Goal: Task Accomplishment & Management: Manage account settings

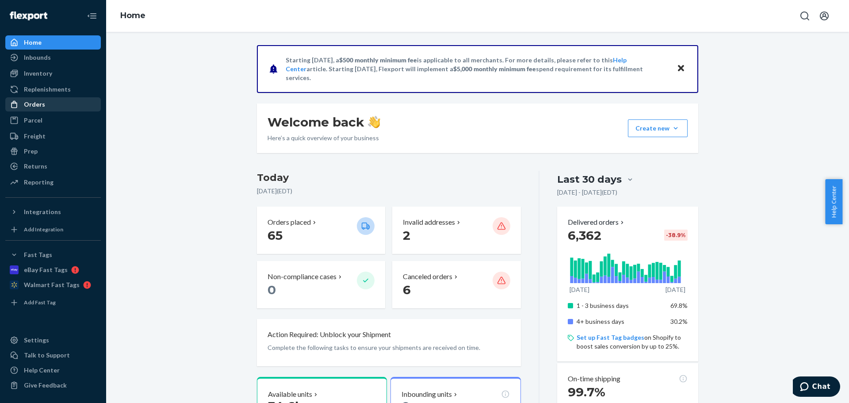
drag, startPoint x: 44, startPoint y: 108, endPoint x: 44, endPoint y: 102, distance: 6.6
click at [44, 108] on div "Orders" at bounding box center [53, 104] width 94 height 12
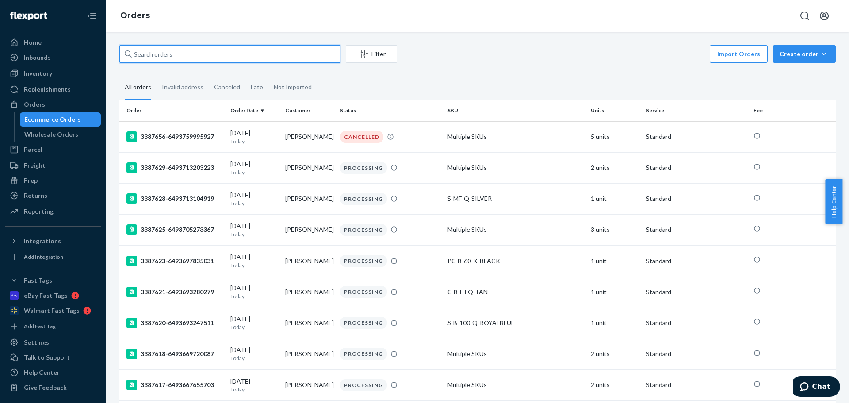
click at [197, 47] on input "text" at bounding box center [229, 54] width 221 height 18
type input "a"
type input "[PERSON_NAME]"
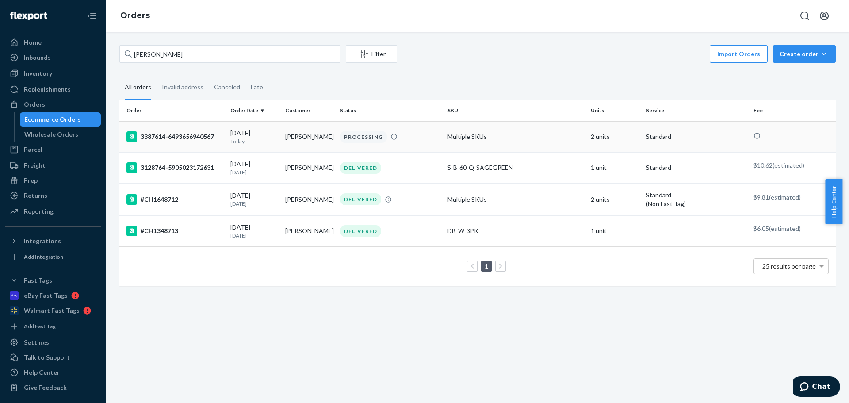
click at [302, 137] on td "[PERSON_NAME]" at bounding box center [309, 136] width 55 height 31
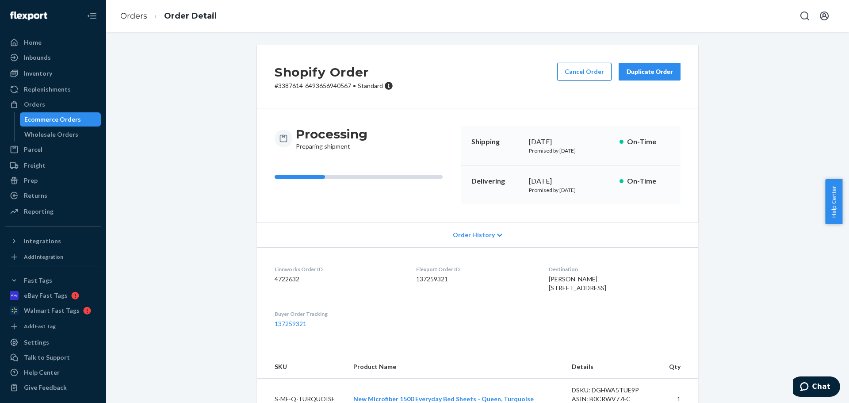
click at [574, 73] on button "Cancel Order" at bounding box center [584, 72] width 54 height 18
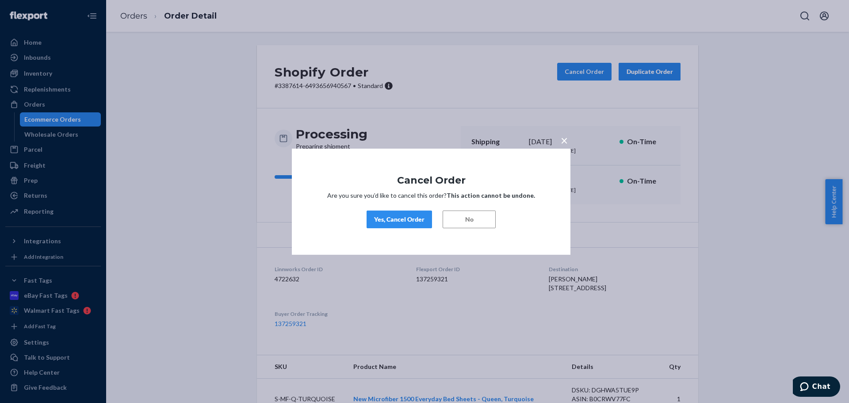
click at [406, 222] on div "Yes, Cancel Order" at bounding box center [399, 219] width 50 height 9
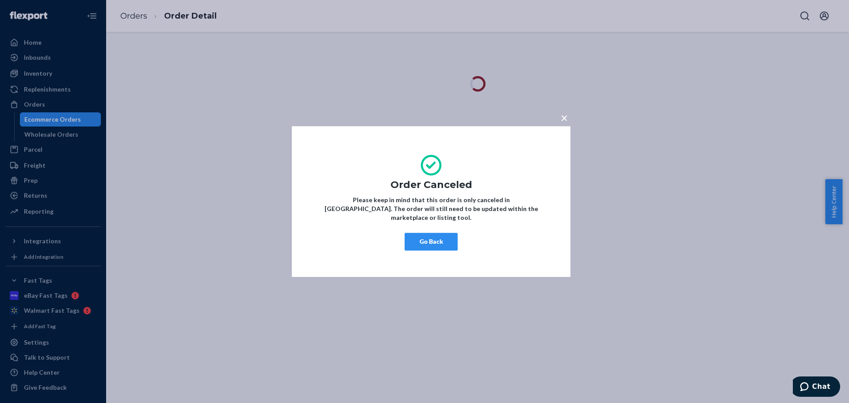
click at [431, 238] on button "Go Back" at bounding box center [431, 242] width 53 height 18
